Goal: Feedback & Contribution: Leave review/rating

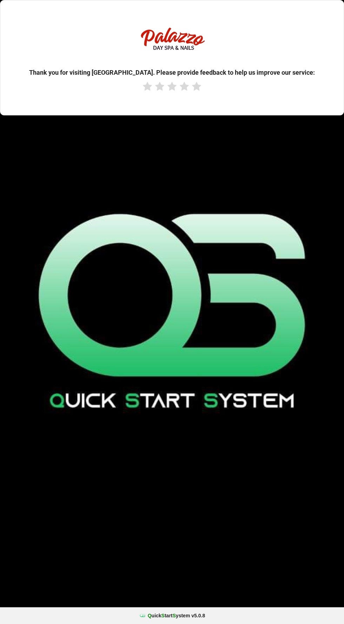
click at [80, 82] on div "Thank you for visiting [GEOGRAPHIC_DATA]. Please provide feedback to help us im…" at bounding box center [171, 57] width 333 height 105
click at [200, 86] on icon at bounding box center [197, 87] width 12 height 10
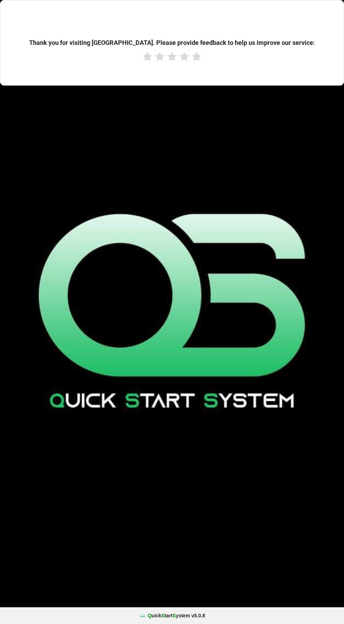
click at [275, 95] on div "QSS Thank you for visiting us. Please provide feedback to help us improve our s…" at bounding box center [172, 312] width 344 height 624
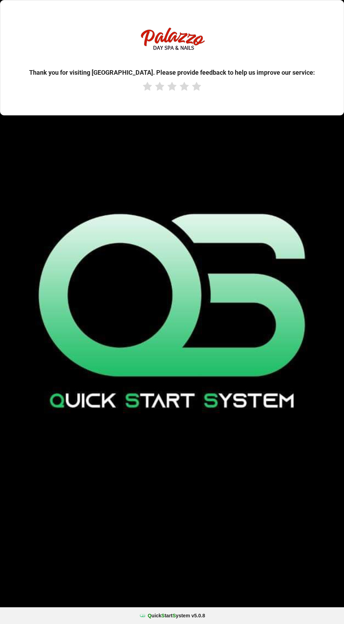
click at [196, 86] on icon at bounding box center [197, 87] width 12 height 10
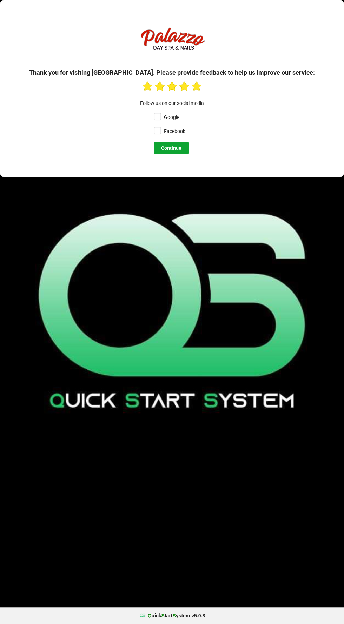
click at [178, 148] on button "Continue" at bounding box center [171, 148] width 35 height 13
